Goal: Information Seeking & Learning: Learn about a topic

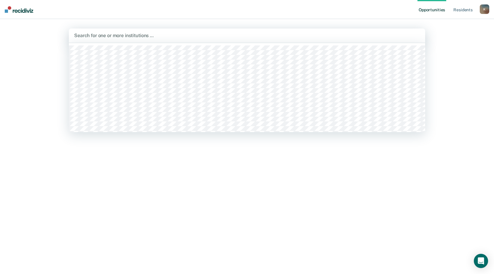
click at [83, 35] on div at bounding box center [247, 35] width 346 height 7
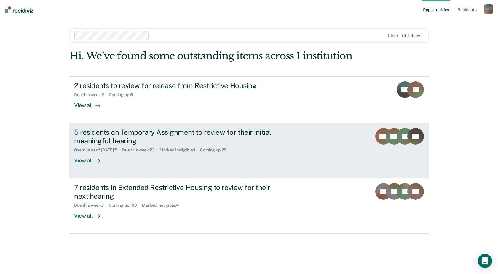
click at [123, 141] on div "5 residents on Temporary Assignment to review for their initial meaningful hear…" at bounding box center [178, 136] width 208 height 17
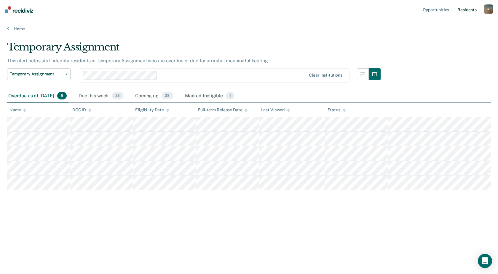
click at [464, 6] on link "Resident s" at bounding box center [467, 9] width 22 height 19
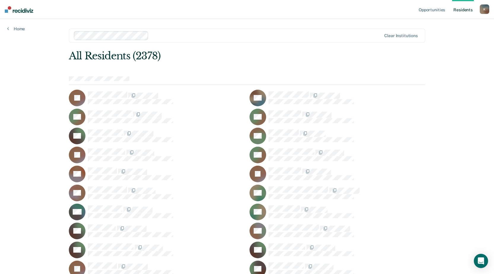
click at [300, 50] on div "All Residents (2378)" at bounding box center [211, 56] width 285 height 12
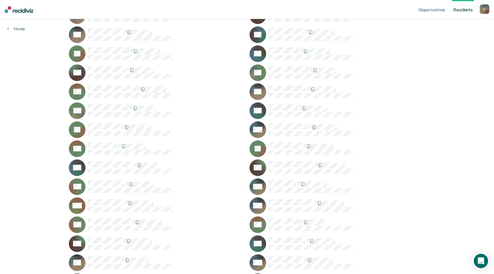
scroll to position [7992, 0]
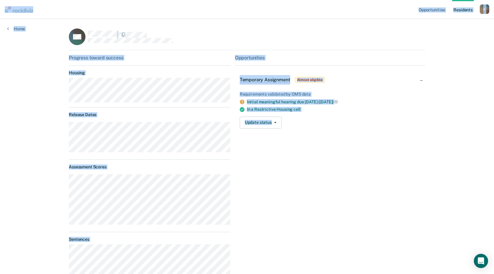
click at [353, 176] on div "Opportunities Temporary Assignment Almost eligible Requirements validated by OM…" at bounding box center [330, 212] width 190 height 314
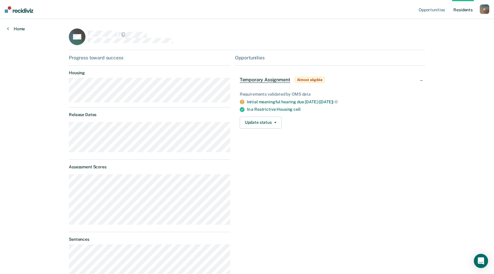
click at [14, 29] on link "Home" at bounding box center [16, 28] width 18 height 5
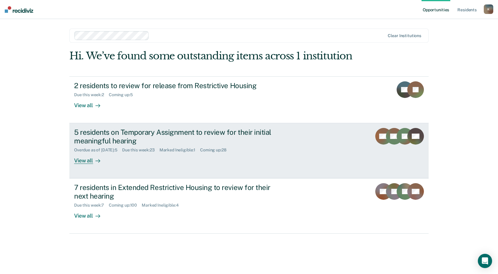
click at [88, 163] on div "View all" at bounding box center [90, 158] width 33 height 12
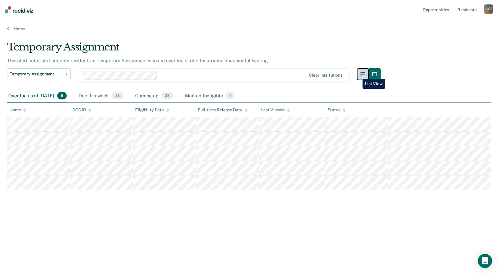
click at [358, 74] on button "button" at bounding box center [363, 74] width 12 height 12
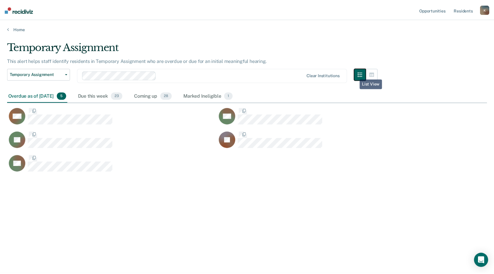
scroll to position [184, 480]
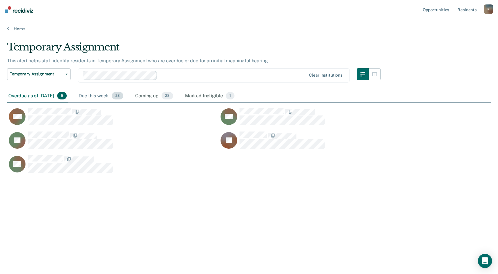
click at [102, 98] on div "Due this week 23" at bounding box center [100, 96] width 47 height 13
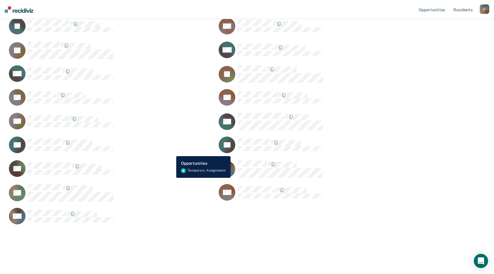
scroll to position [0, 0]
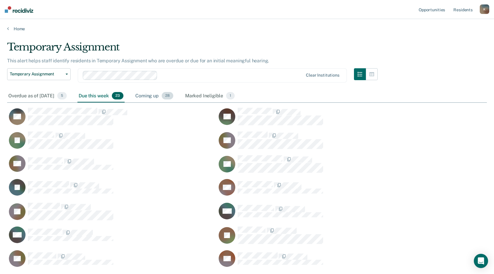
click at [163, 95] on div "Coming up 28" at bounding box center [154, 96] width 40 height 13
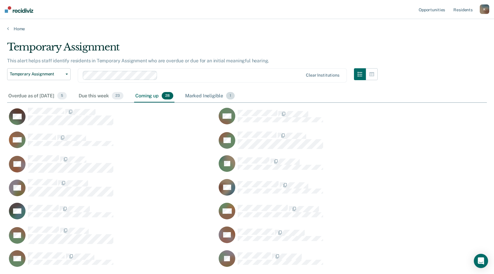
click at [222, 96] on div "Marked Ineligible 1" at bounding box center [210, 96] width 52 height 13
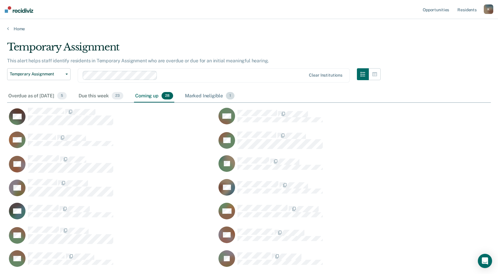
scroll to position [5, 5]
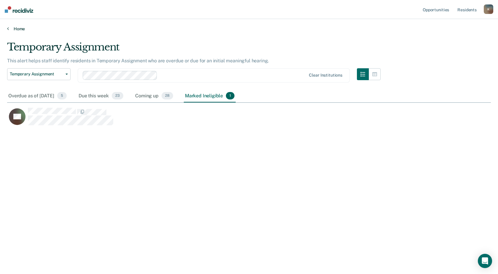
click at [8, 28] on icon at bounding box center [8, 28] width 2 height 5
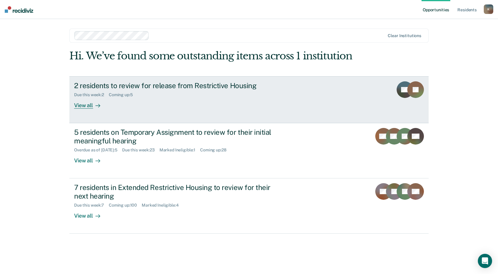
click at [118, 86] on div "2 residents to review for release from Restrictive Housing" at bounding box center [178, 85] width 208 height 9
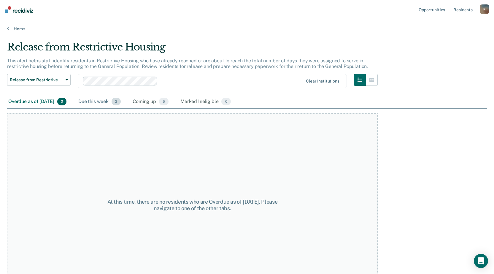
click at [106, 102] on div "Due this week 2" at bounding box center [99, 101] width 45 height 13
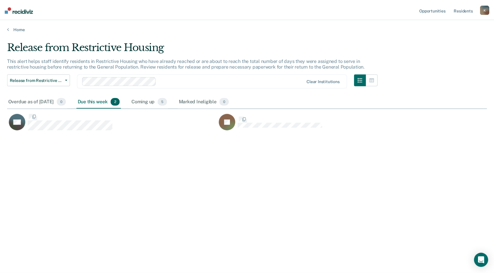
scroll to position [184, 480]
click at [163, 101] on div "Coming up 5" at bounding box center [150, 101] width 38 height 13
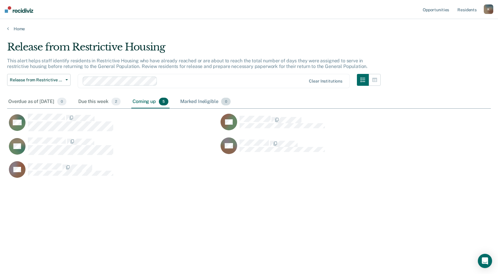
click at [202, 102] on div "Marked Ineligible 0" at bounding box center [205, 101] width 53 height 13
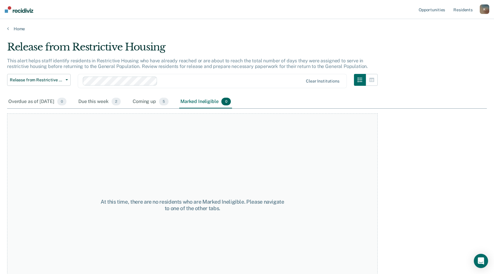
click at [63, 86] on div "Release from Restrictive Housing Release from Restrictive Housing Temporary Ass…" at bounding box center [38, 84] width 63 height 21
click at [66, 80] on icon "button" at bounding box center [67, 79] width 2 height 1
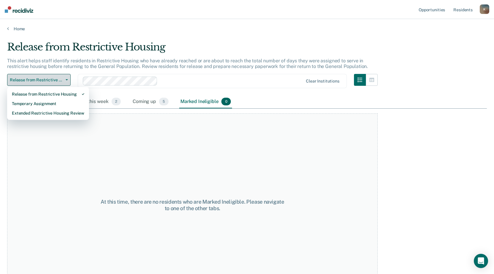
click at [66, 80] on icon "button" at bounding box center [67, 79] width 2 height 1
